Goal: Contribute content: Contribute content

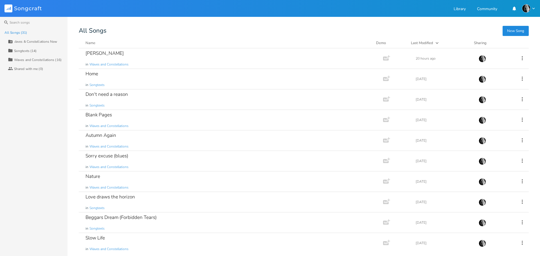
scroll to position [0, 5]
type input "Waves & Constellations New"
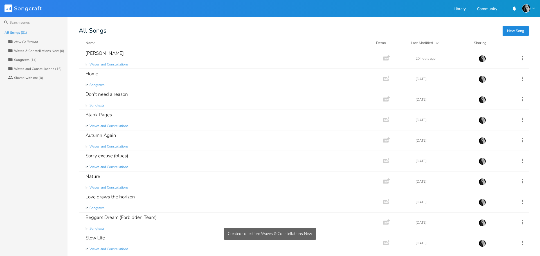
click at [21, 68] on div "Waves and Constellations (16)" at bounding box center [38, 68] width 48 height 3
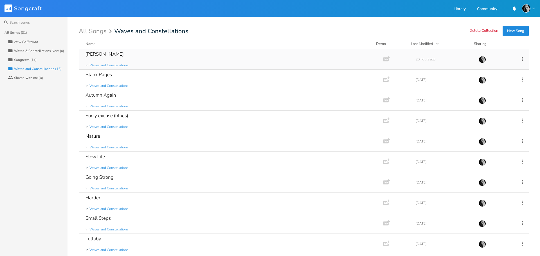
click at [519, 60] on icon at bounding box center [522, 59] width 6 height 6
click at [493, 85] on span "Collection Collections" at bounding box center [487, 87] width 23 height 4
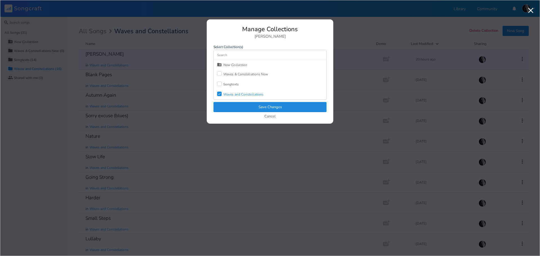
drag, startPoint x: 220, startPoint y: 71, endPoint x: 220, endPoint y: 77, distance: 5.9
click at [220, 71] on div at bounding box center [219, 73] width 5 height 5
click at [219, 94] on icon at bounding box center [219, 94] width 3 height 2
click at [249, 106] on button "Save Changes" at bounding box center [270, 107] width 113 height 10
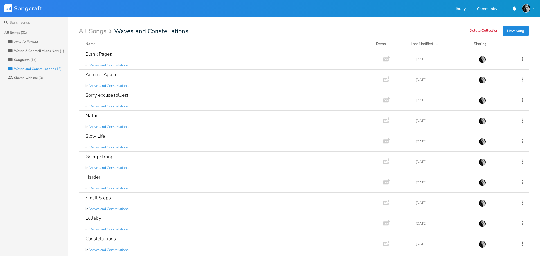
click at [31, 41] on div "New Collection" at bounding box center [26, 41] width 24 height 3
type input "Transient Guilt"
click at [519, 59] on icon at bounding box center [522, 59] width 6 height 6
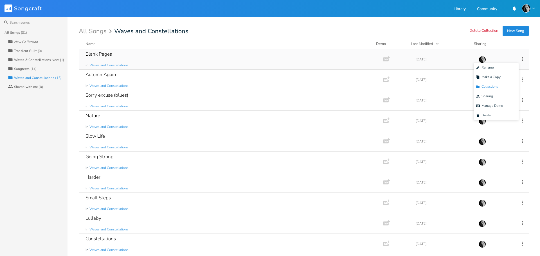
click at [491, 88] on span "Collection Collections" at bounding box center [487, 87] width 23 height 4
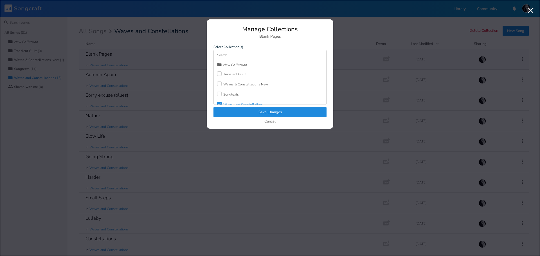
click at [220, 74] on div at bounding box center [219, 73] width 5 height 5
click at [220, 102] on icon "Check" at bounding box center [219, 103] width 3 height 3
click at [233, 110] on button "Save Changes" at bounding box center [270, 112] width 113 height 10
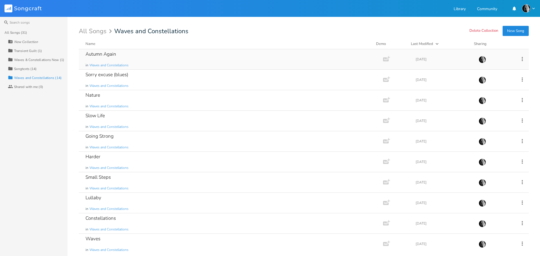
click at [519, 60] on icon at bounding box center [522, 59] width 6 height 6
click at [488, 85] on span "Collection Collections" at bounding box center [487, 87] width 23 height 4
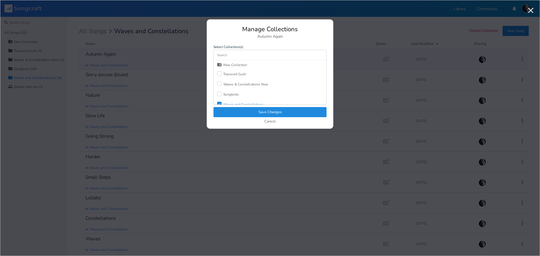
drag, startPoint x: 218, startPoint y: 71, endPoint x: 222, endPoint y: 85, distance: 14.1
click at [218, 71] on div "Transient Guilt" at bounding box center [231, 74] width 29 height 10
click at [220, 103] on icon "Check" at bounding box center [219, 103] width 3 height 3
click at [238, 110] on button "Save Changes" at bounding box center [270, 112] width 113 height 10
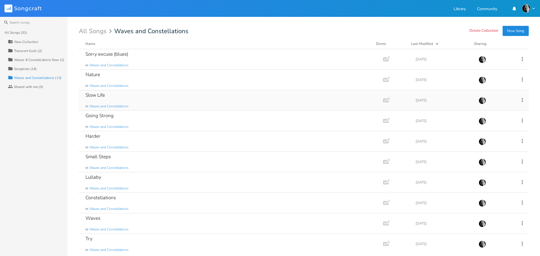
click at [521, 99] on icon at bounding box center [522, 100] width 6 height 6
click at [488, 127] on span "Collection Collections" at bounding box center [487, 128] width 23 height 4
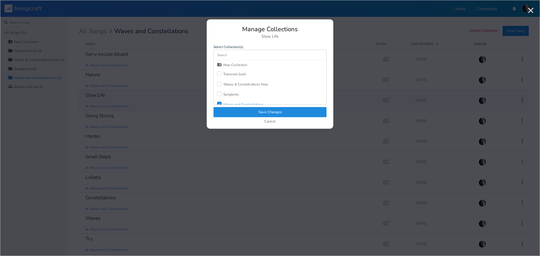
click at [218, 73] on div at bounding box center [219, 73] width 5 height 5
click at [221, 103] on icon "Check" at bounding box center [219, 103] width 3 height 3
click at [247, 115] on button "Save Changes" at bounding box center [270, 112] width 113 height 10
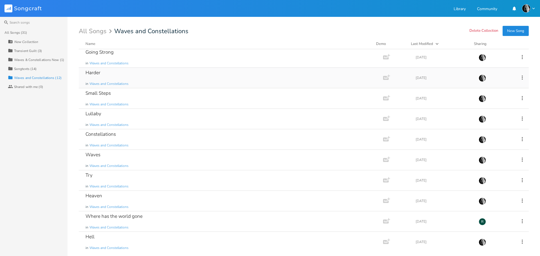
scroll to position [44, 0]
click at [21, 70] on div "Songtexts (14)" at bounding box center [25, 68] width 23 height 3
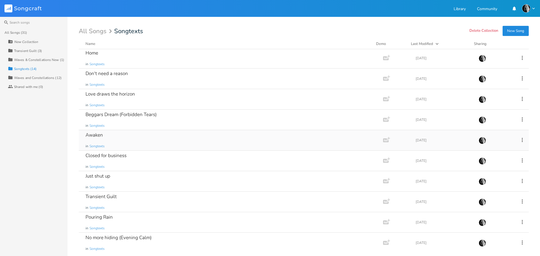
scroll to position [0, 0]
click at [520, 100] on icon at bounding box center [522, 100] width 6 height 6
click at [493, 128] on span "Collection Collections" at bounding box center [487, 128] width 23 height 4
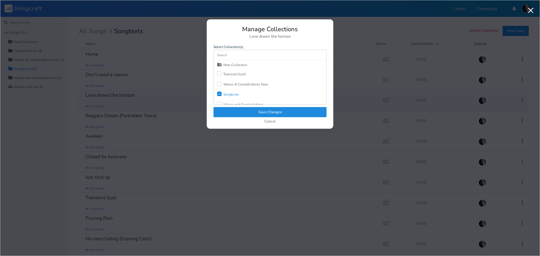
click at [225, 73] on div "Transient Guilt" at bounding box center [234, 74] width 23 height 3
click at [224, 96] on div "Songtexts" at bounding box center [230, 94] width 15 height 3
click at [236, 111] on button "Save Changes" at bounding box center [270, 112] width 113 height 10
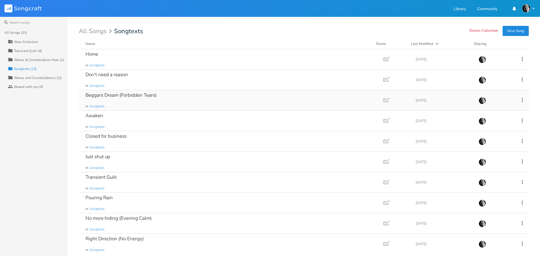
click at [519, 98] on icon at bounding box center [522, 100] width 6 height 6
click at [491, 127] on span "Collection Collections" at bounding box center [487, 128] width 23 height 4
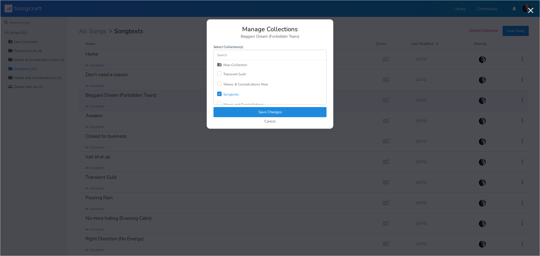
click at [237, 75] on div "Transient Guilt" at bounding box center [234, 74] width 23 height 3
click at [229, 95] on div "Songtexts" at bounding box center [230, 94] width 15 height 3
click at [235, 108] on button "Save Changes" at bounding box center [270, 112] width 113 height 10
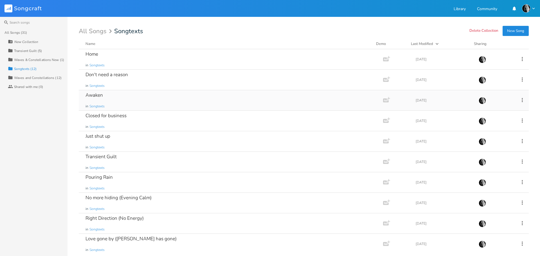
click at [519, 100] on icon at bounding box center [522, 100] width 6 height 6
click at [488, 127] on span "Collection Collections" at bounding box center [487, 128] width 23 height 4
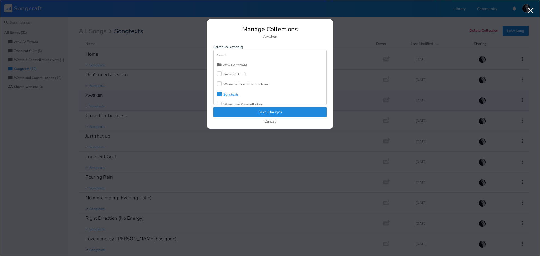
click at [223, 72] on label at bounding box center [220, 74] width 6 height 6
click at [227, 95] on div "Songtexts" at bounding box center [230, 94] width 15 height 3
click at [240, 109] on button "Save Changes" at bounding box center [270, 112] width 113 height 10
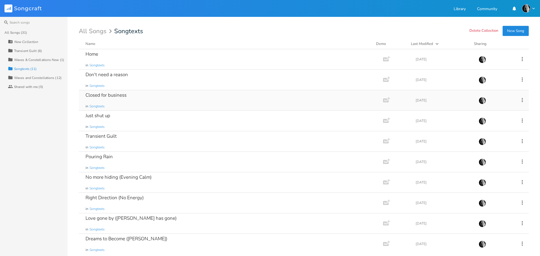
click at [519, 98] on icon at bounding box center [522, 100] width 6 height 6
click at [489, 127] on span "Collection Collections" at bounding box center [487, 128] width 23 height 4
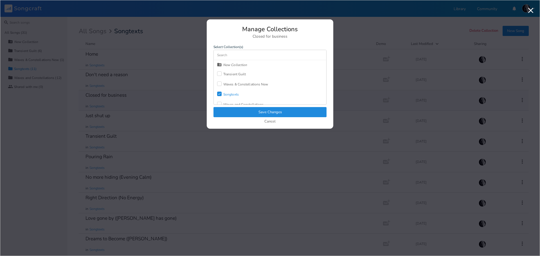
click at [239, 73] on div "Transient Guilt" at bounding box center [234, 74] width 23 height 3
click at [230, 96] on div "Songtexts" at bounding box center [230, 94] width 15 height 3
click at [236, 112] on button "Save Changes" at bounding box center [270, 112] width 113 height 10
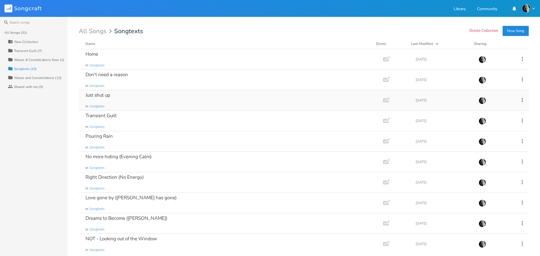
click at [519, 100] on icon at bounding box center [522, 100] width 6 height 6
click at [493, 129] on span "Collection Collections" at bounding box center [487, 128] width 23 height 4
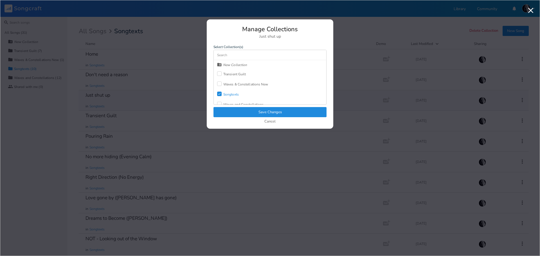
click at [241, 74] on div "Transient Guilt" at bounding box center [234, 74] width 23 height 3
click at [234, 97] on div "Check Songtexts" at bounding box center [228, 94] width 22 height 10
click at [242, 113] on button "Save Changes" at bounding box center [270, 112] width 113 height 10
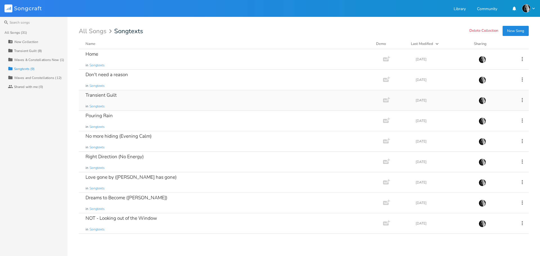
click at [522, 99] on icon at bounding box center [522, 100] width 6 height 6
click at [493, 127] on span "Collection Collections" at bounding box center [490, 128] width 23 height 4
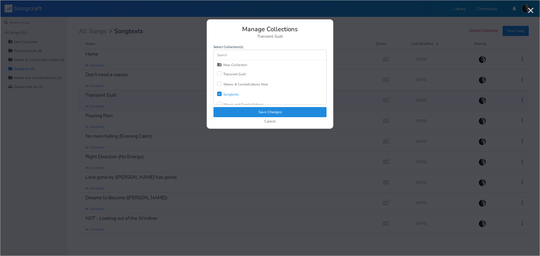
click at [242, 75] on div "Transient Guilt" at bounding box center [234, 74] width 23 height 3
click at [231, 95] on div "Songtexts" at bounding box center [230, 94] width 15 height 3
click at [246, 112] on button "Save Changes" at bounding box center [270, 112] width 113 height 10
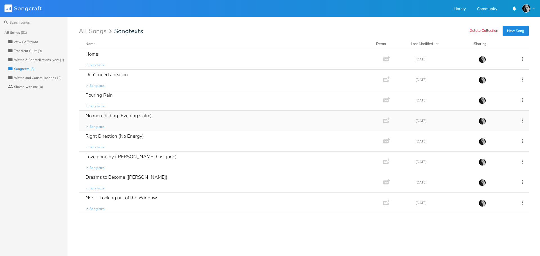
click at [523, 120] on icon at bounding box center [522, 120] width 1 height 4
click at [490, 149] on span "Collection Collections" at bounding box center [490, 149] width 23 height 4
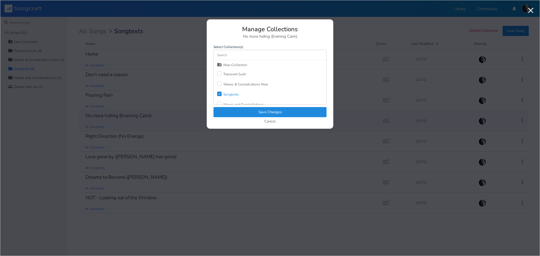
click at [233, 75] on div "Transient Guilt" at bounding box center [234, 74] width 23 height 3
click at [227, 94] on div "Songtexts" at bounding box center [230, 94] width 15 height 3
drag, startPoint x: 243, startPoint y: 111, endPoint x: 246, endPoint y: 111, distance: 3.1
click at [243, 111] on button "Save Changes" at bounding box center [270, 112] width 113 height 10
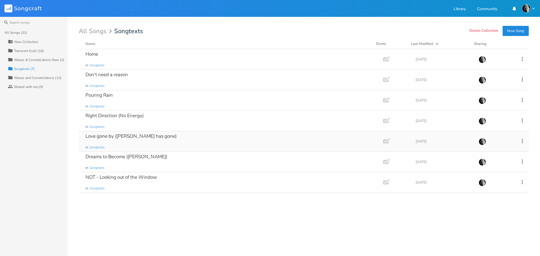
click at [522, 143] on icon at bounding box center [522, 141] width 6 height 6
click at [493, 168] on span "Collection Collections" at bounding box center [490, 169] width 23 height 4
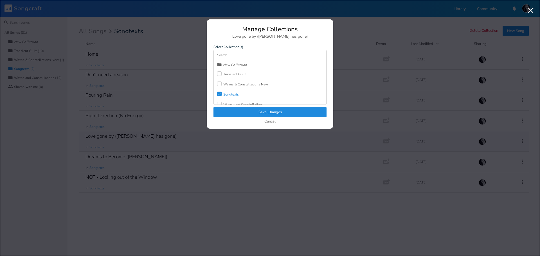
click at [236, 74] on div "Transient Guilt" at bounding box center [234, 74] width 23 height 3
click at [226, 96] on div "Songtexts" at bounding box center [230, 94] width 15 height 3
click at [244, 114] on button "Save Changes" at bounding box center [270, 112] width 113 height 10
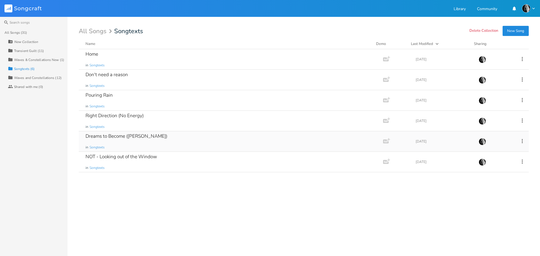
click at [522, 142] on icon at bounding box center [522, 141] width 6 height 6
click at [490, 171] on span "Collection Collections" at bounding box center [490, 169] width 23 height 4
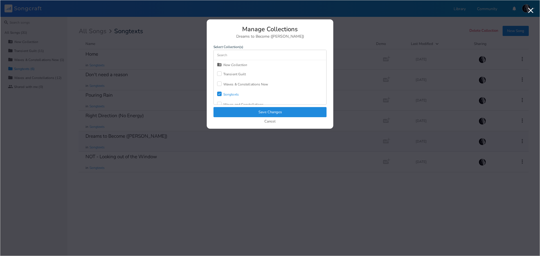
click at [241, 73] on div "Transient Guilt" at bounding box center [234, 74] width 23 height 3
click at [232, 95] on div "Songtexts" at bounding box center [230, 94] width 15 height 3
click at [245, 111] on button "Save Changes" at bounding box center [270, 112] width 113 height 10
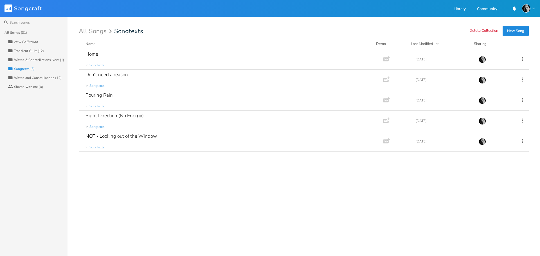
click at [31, 59] on div "Waves & Constellations New (1)" at bounding box center [39, 59] width 50 height 3
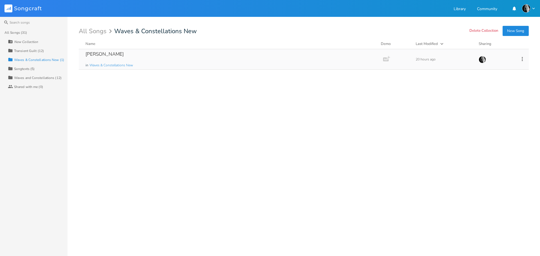
click at [205, 55] on div "[PERSON_NAME] in Waves & Constellations New" at bounding box center [230, 59] width 289 height 20
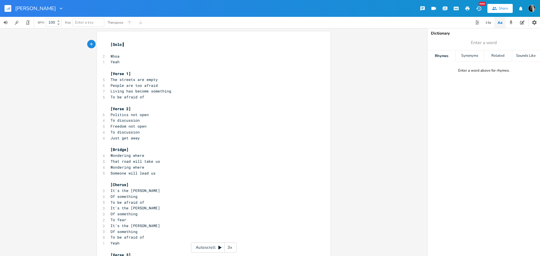
click at [150, 86] on span "People are too afraid" at bounding box center [134, 85] width 47 height 5
type textarea "afraid"
click at [150, 86] on span "People are too afraid" at bounding box center [134, 85] width 47 height 5
click at [473, 54] on div "Synonyms" at bounding box center [470, 55] width 28 height 11
type input "afraid"
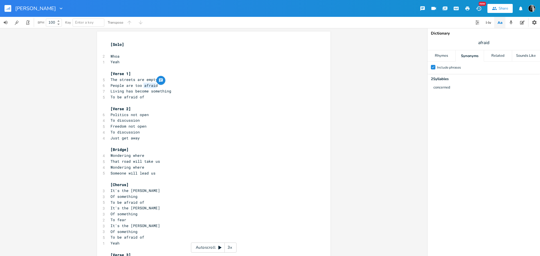
click at [435, 68] on icon "Check" at bounding box center [433, 67] width 3 height 3
click at [431, 68] on input "Check Include phrases" at bounding box center [431, 68] width 0 height 4
click at [434, 68] on div at bounding box center [433, 67] width 5 height 5
click at [431, 68] on input "Include phrases" at bounding box center [431, 68] width 0 height 4
click at [499, 57] on div "Related" at bounding box center [498, 55] width 28 height 11
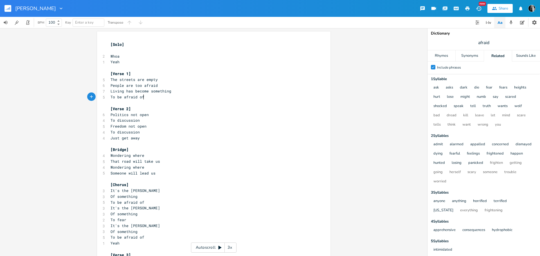
click at [145, 97] on pre "To be afraid of" at bounding box center [210, 97] width 203 height 6
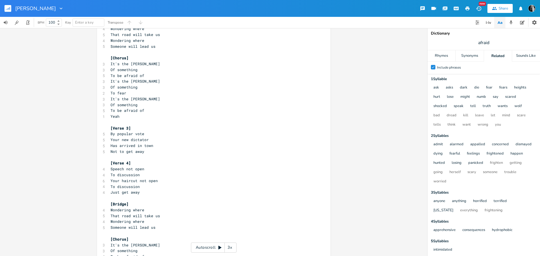
scroll to position [141, 0]
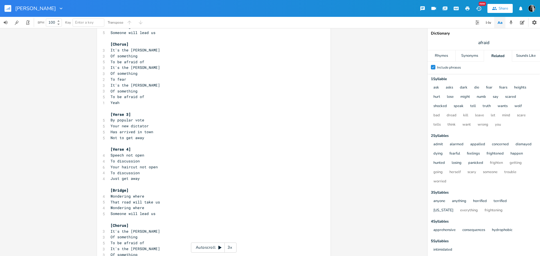
click at [149, 202] on span "That road will take us" at bounding box center [136, 202] width 50 height 5
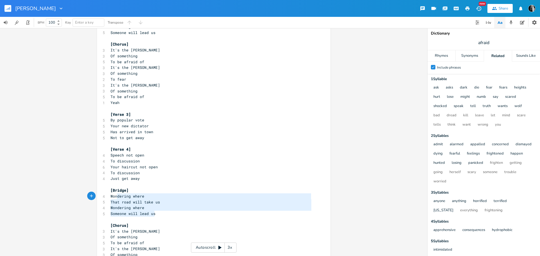
type textarea "Wondering where That road will take us Wondering where Someone will lead us"
drag, startPoint x: 160, startPoint y: 213, endPoint x: 109, endPoint y: 197, distance: 53.1
click at [109, 197] on div "[Solo] ​ 2 Whoa 1 Yeah ​ [Verse 1] 5 The streets are empty 6 People are too afr…" at bounding box center [210, 231] width 203 height 661
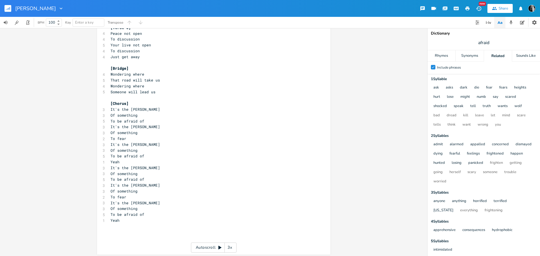
scroll to position [458, 0]
click at [176, 224] on pre "​" at bounding box center [210, 225] width 203 height 6
paste textarea "Wondering where"
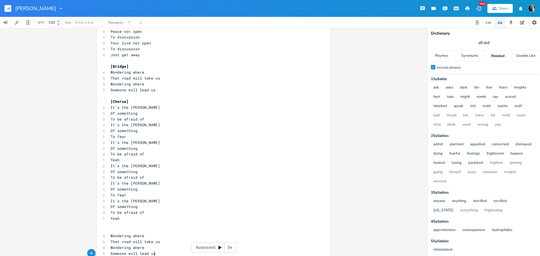
scroll to position [472, 0]
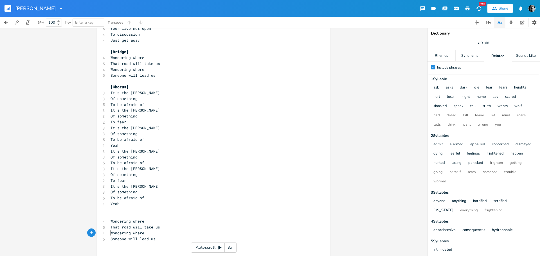
type textarea "Wondering where"
type textarea "Wondering when"
type textarea "Just one opinio"
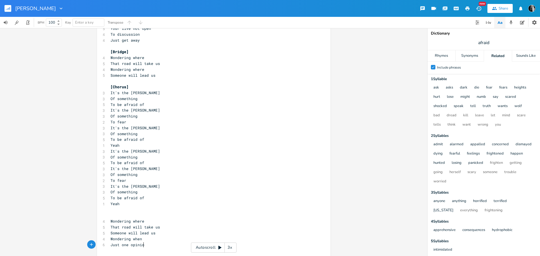
scroll to position [0, 24]
type textarea "Just one opinio"
type textarea "o"
type textarea "One opinion is left"
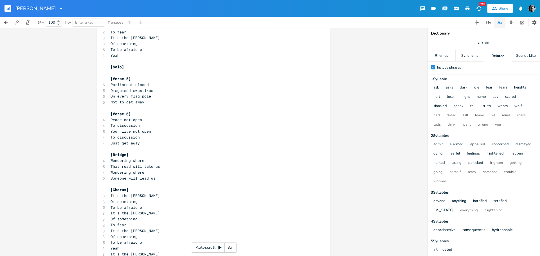
scroll to position [360, 0]
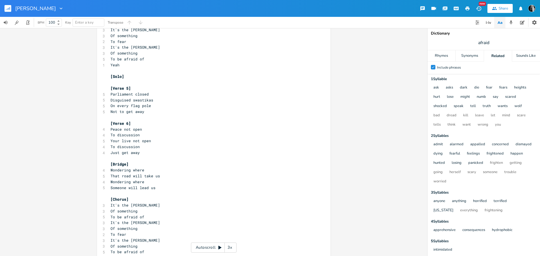
click at [137, 98] on span "Disguised swastikas" at bounding box center [132, 100] width 43 height 5
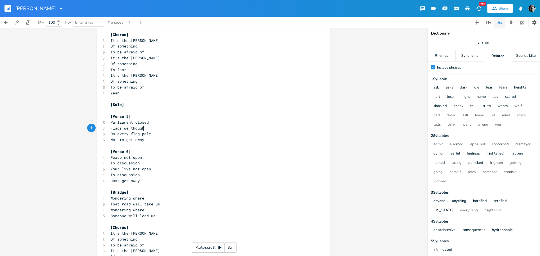
scroll to position [0, 30]
type textarea "Flags we thought gone"
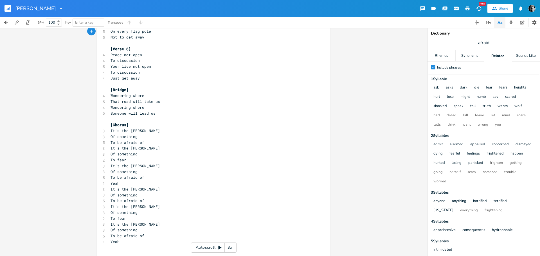
scroll to position [499, 0]
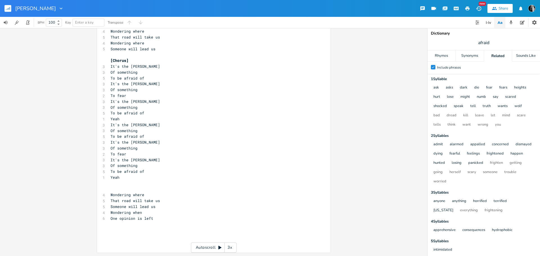
click at [126, 219] on span "One opinion is left" at bounding box center [132, 218] width 43 height 5
type textarea "One opinion is left"
type textarea "No"
type textarea "Everyoones aligned"
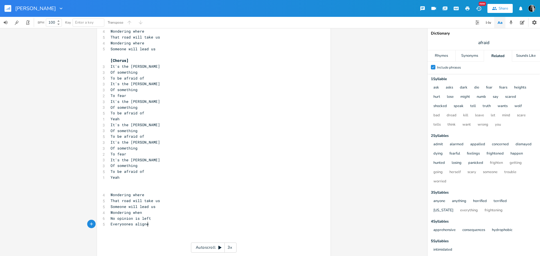
scroll to position [0, 33]
type textarea "No opinion is left"
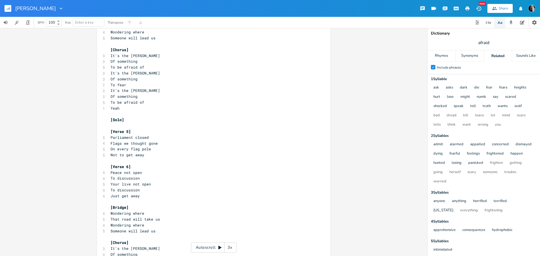
scroll to position [218, 0]
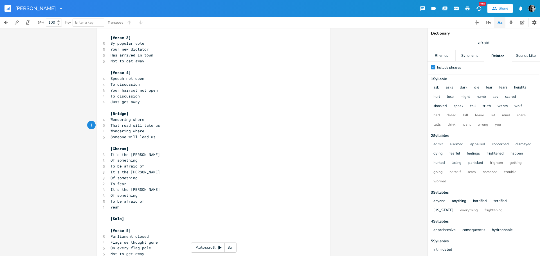
click at [124, 127] on span "That road will take us" at bounding box center [136, 125] width 50 height 5
type textarea "n"
type textarea "That road will take us"
paste textarea
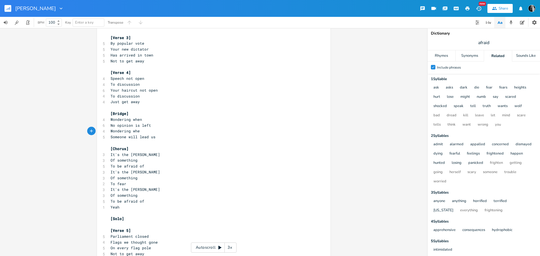
type textarea "n"
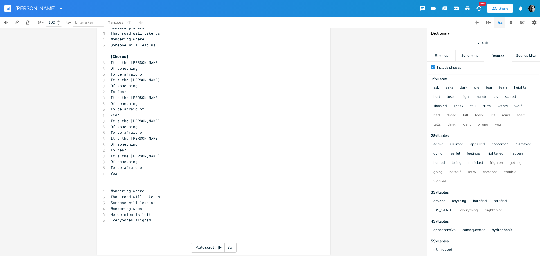
scroll to position [505, 0]
click at [117, 216] on span "Everyoones aligned" at bounding box center [131, 218] width 41 height 5
type textarea "Everyoones aligned"
type textarea "Everyones aligned"
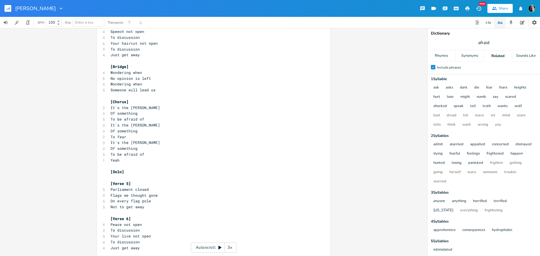
scroll to position [251, 0]
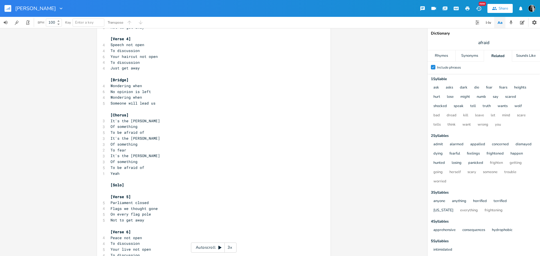
click at [136, 104] on span "Someone will lead us" at bounding box center [133, 103] width 45 height 5
type textarea "Someone will lead us"
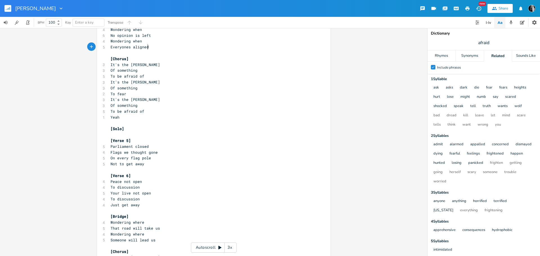
scroll to position [279, 0]
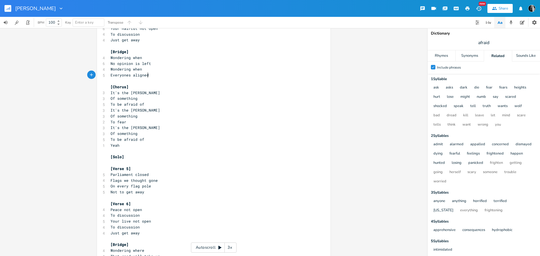
click at [125, 75] on span "Everyones aligned" at bounding box center [130, 75] width 38 height 5
type textarea "'"
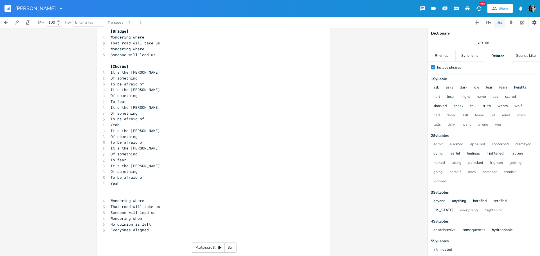
scroll to position [505, 0]
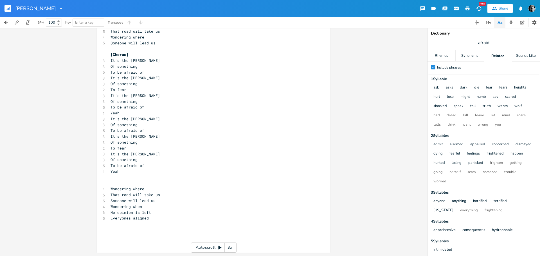
click at [153, 218] on pre "Everyones aligned" at bounding box center [210, 219] width 203 height 6
type textarea "WOnderung how"
type textarea "o"
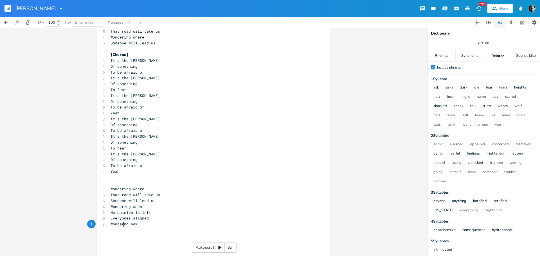
type textarea "i"
type textarea "It came to this"
type textarea "We make it go away"
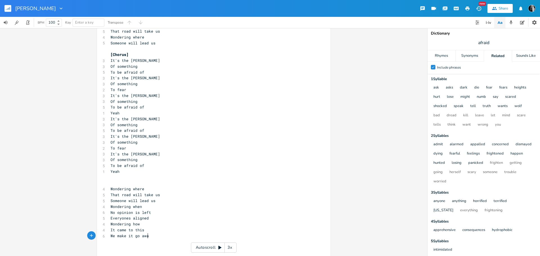
scroll to position [0, 34]
type textarea "It came to this"
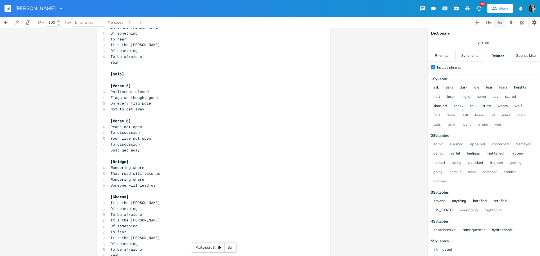
scroll to position [364, 0]
click at [139, 166] on span "Wondering where" at bounding box center [128, 165] width 34 height 5
type textarea "how"
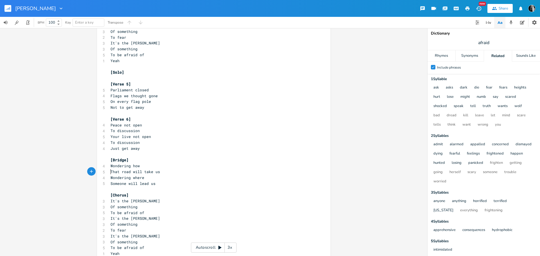
type textarea "That road will take us"
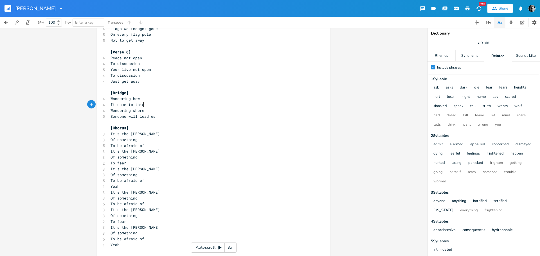
scroll to position [522, 0]
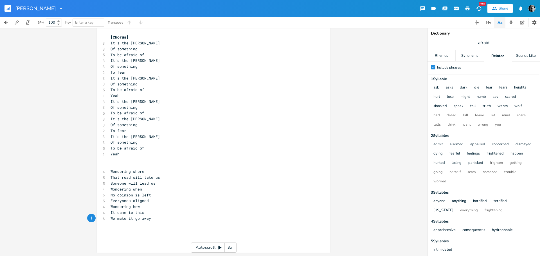
click at [116, 218] on span "We make it go away" at bounding box center [131, 218] width 41 height 5
type textarea "We make it go away"
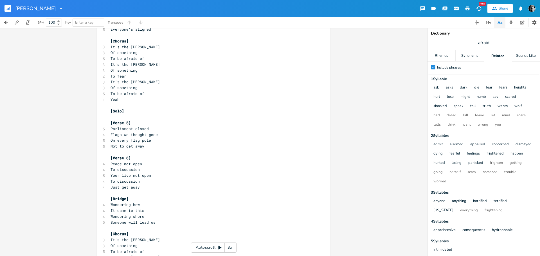
scroll to position [353, 0]
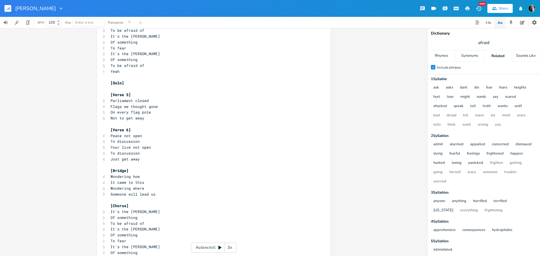
click at [136, 190] on span "Wondering where" at bounding box center [128, 188] width 34 height 5
type textarea "how"
type textarea "Someone will lead us"
paste textarea
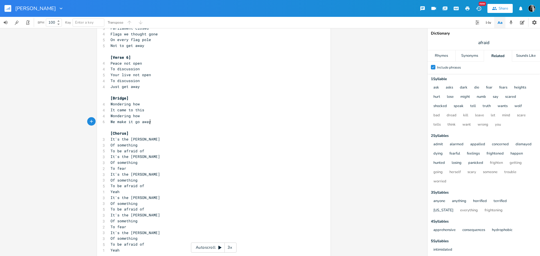
scroll to position [522, 0]
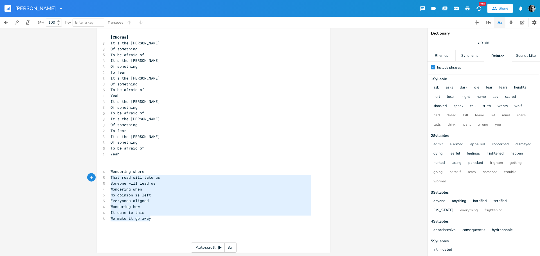
type textarea "Wondering where That road will take us Someone will lead us Wondering when No o…"
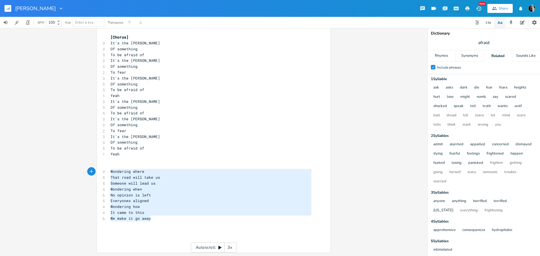
drag, startPoint x: 123, startPoint y: 188, endPoint x: 93, endPoint y: 175, distance: 33.3
click at [91, 171] on div "Wondering where That road will take us Someone will lead us Wondering when No o…" at bounding box center [213, 142] width 427 height 228
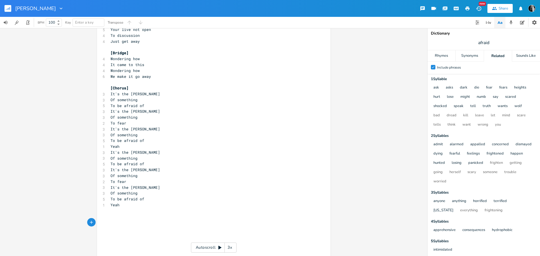
scroll to position [476, 0]
